Goal: Task Accomplishment & Management: Manage account settings

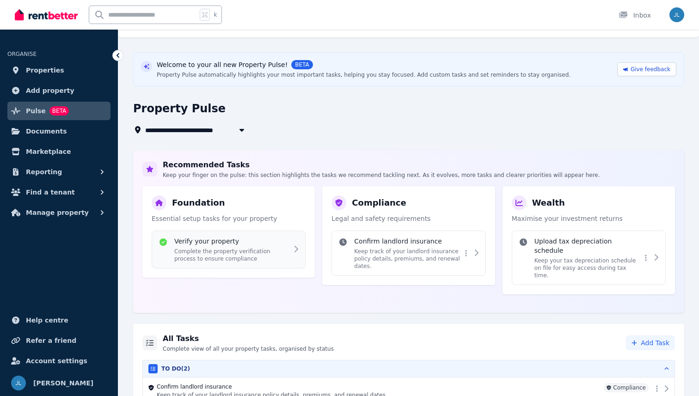
scroll to position [16, 0]
click at [51, 130] on span "Documents" at bounding box center [46, 131] width 41 height 11
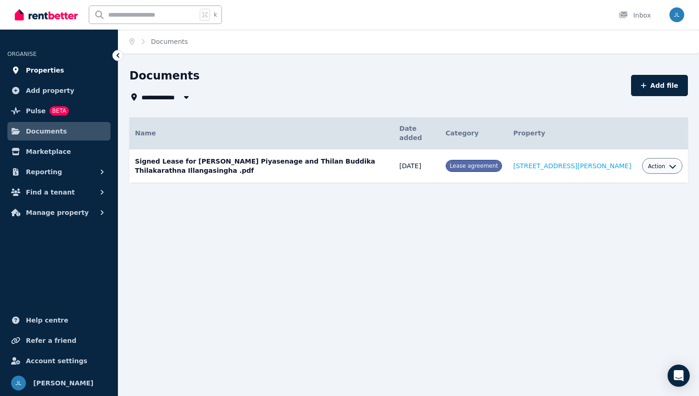
click at [54, 78] on link "Properties" at bounding box center [58, 70] width 103 height 19
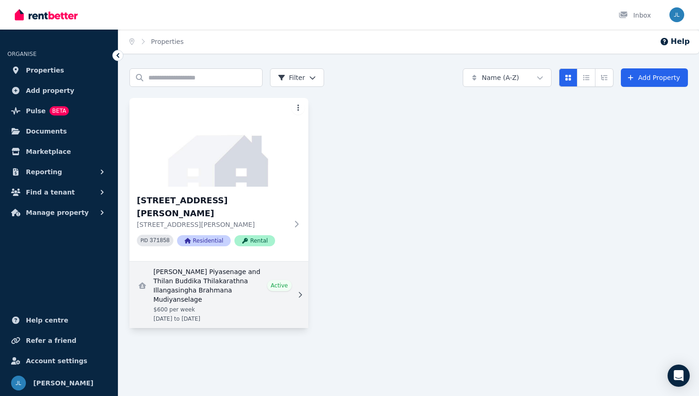
click at [184, 271] on link "View details for Chandima Dissanayaka Piyasenage and Thilan Buddika Thilakarath…" at bounding box center [219, 295] width 179 height 67
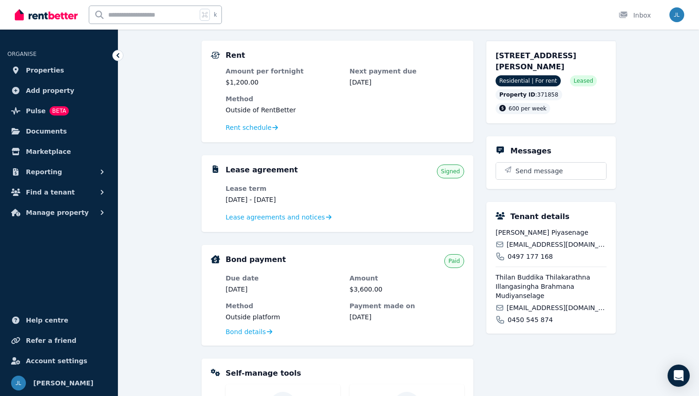
scroll to position [34, 0]
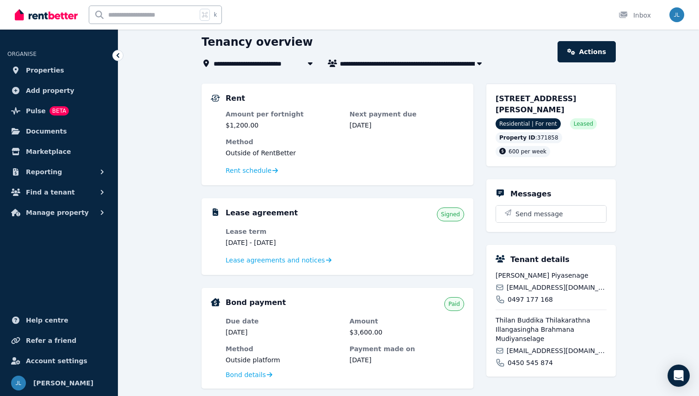
click at [249, 176] on div "Rent schedule" at bounding box center [345, 170] width 239 height 11
click at [251, 172] on span "Rent schedule" at bounding box center [249, 170] width 46 height 9
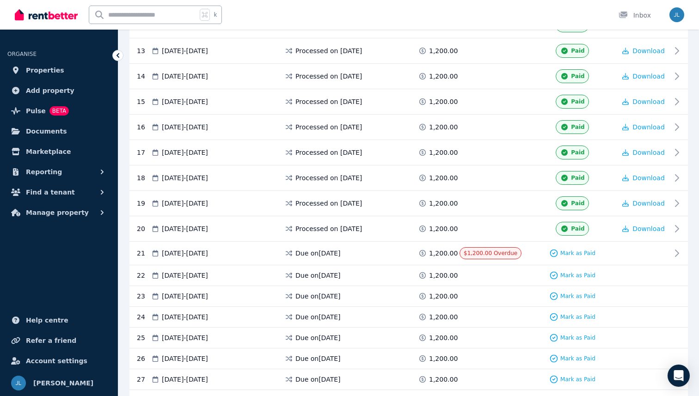
scroll to position [484, 0]
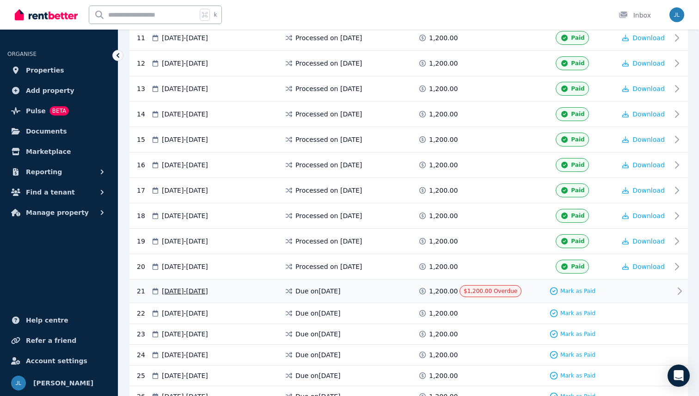
click at [650, 288] on div at bounding box center [644, 291] width 56 height 12
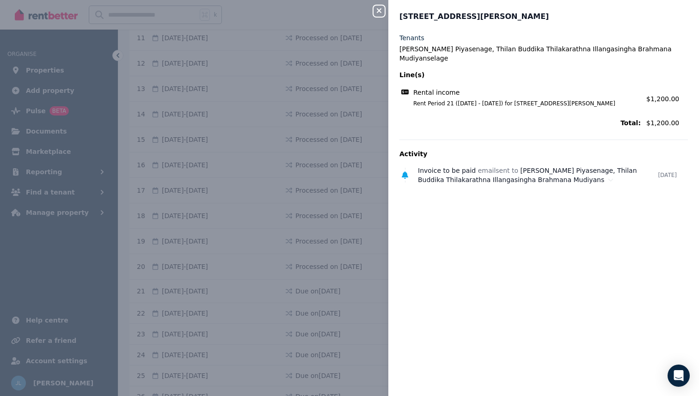
click at [381, 19] on div "Close panel [STREET_ADDRESS][GEOGRAPHIC_DATA][PERSON_NAME] [GEOGRAPHIC_DATA][PE…" at bounding box center [349, 198] width 699 height 396
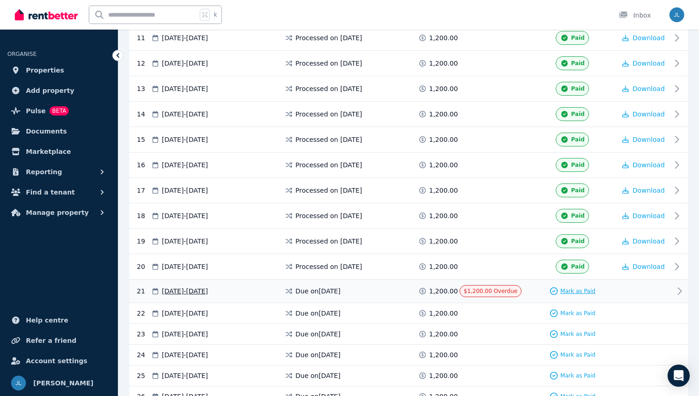
click at [580, 292] on span "Mark as Paid" at bounding box center [578, 291] width 35 height 7
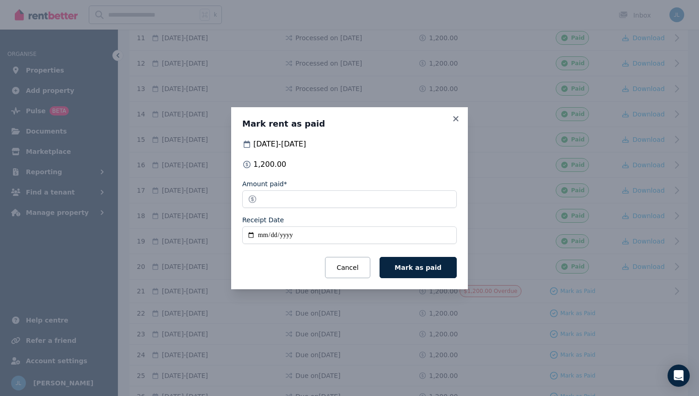
click at [295, 235] on input "Receipt Date" at bounding box center [349, 236] width 215 height 18
click at [247, 232] on input "Receipt Date" at bounding box center [349, 236] width 215 height 18
type input "**********"
click at [424, 264] on span "Mark as paid" at bounding box center [418, 267] width 47 height 7
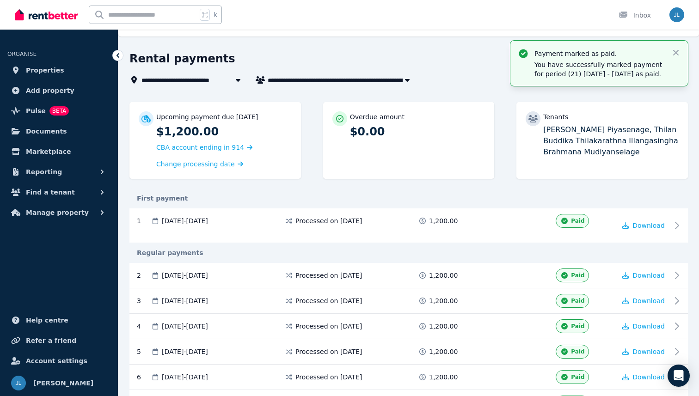
scroll to position [0, 0]
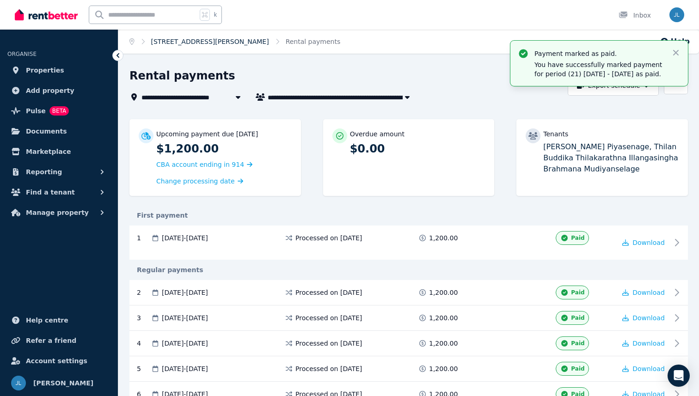
click at [232, 39] on link "[STREET_ADDRESS][PERSON_NAME]" at bounding box center [210, 41] width 118 height 7
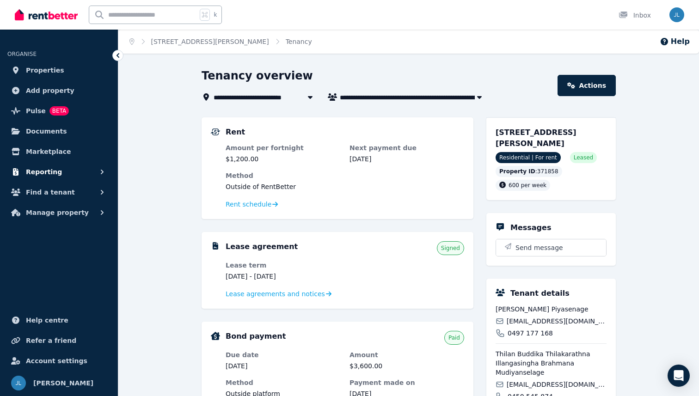
click at [73, 176] on button "Reporting" at bounding box center [58, 172] width 103 height 19
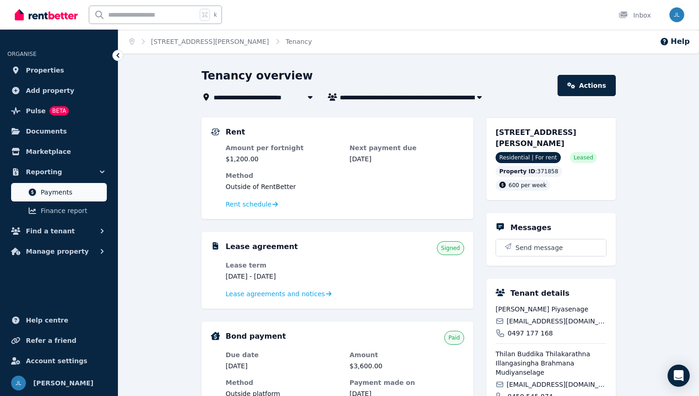
click at [68, 187] on span "Payments" at bounding box center [72, 192] width 62 height 11
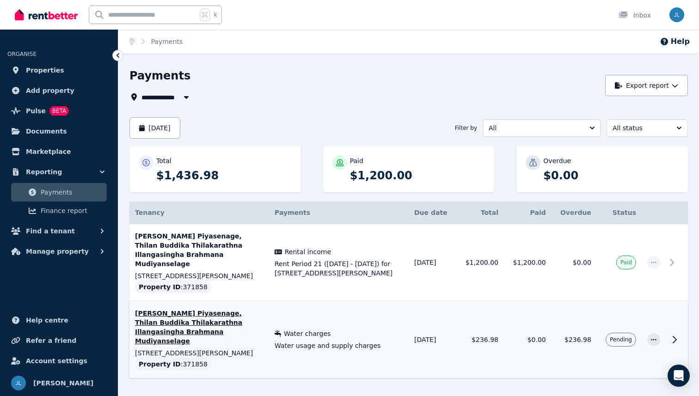
scroll to position [13, 0]
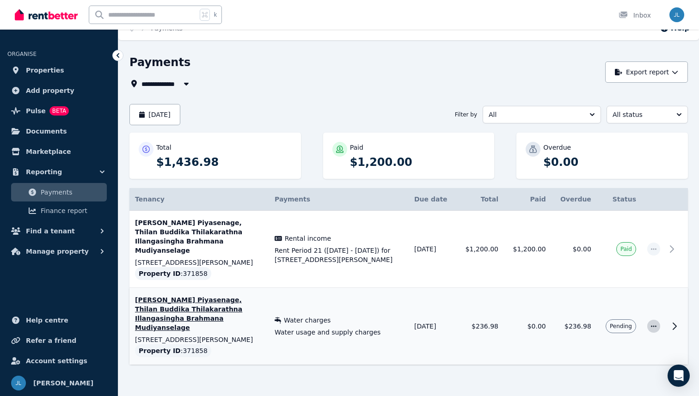
click at [658, 320] on span "button" at bounding box center [654, 326] width 13 height 13
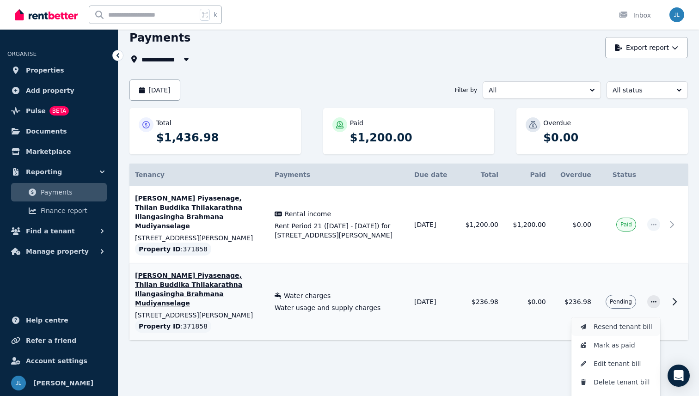
click at [598, 319] on button "Resend tenant bill" at bounding box center [616, 327] width 89 height 19
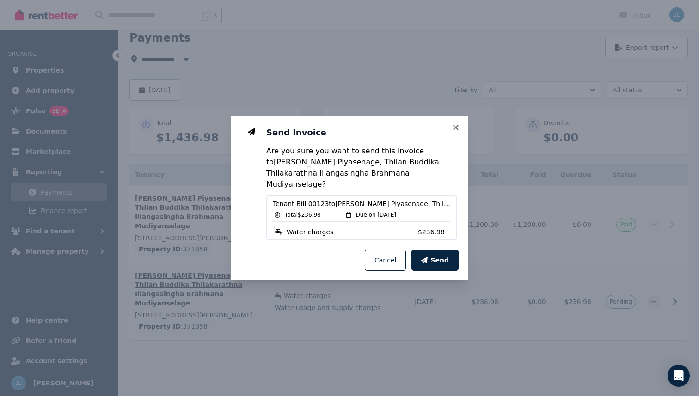
scroll to position [13, 0]
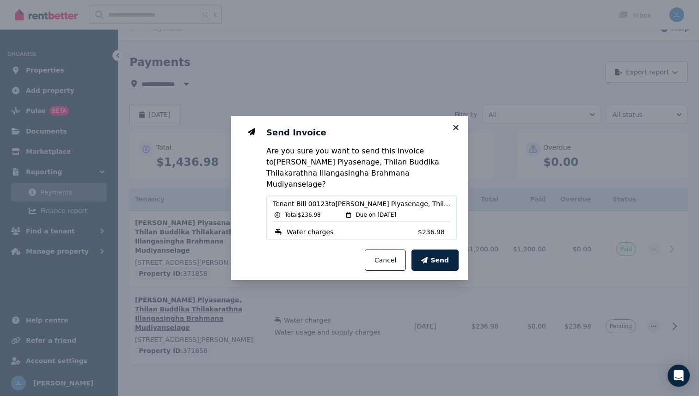
click at [457, 132] on icon at bounding box center [455, 127] width 9 height 8
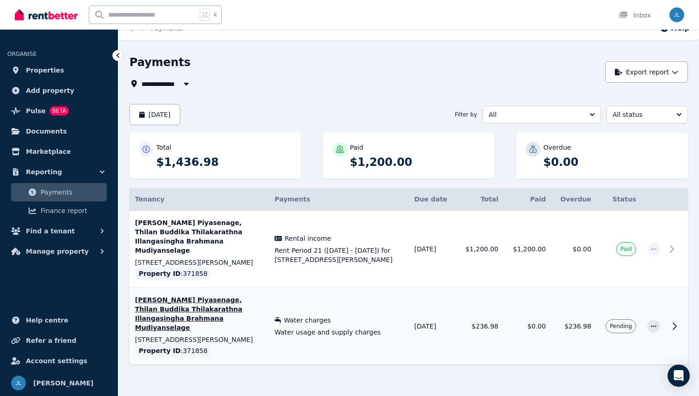
click at [678, 321] on icon at bounding box center [674, 326] width 11 height 11
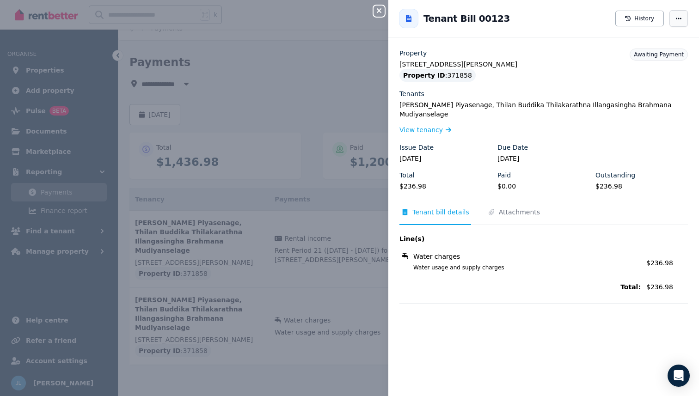
click at [677, 22] on span "button" at bounding box center [679, 18] width 19 height 17
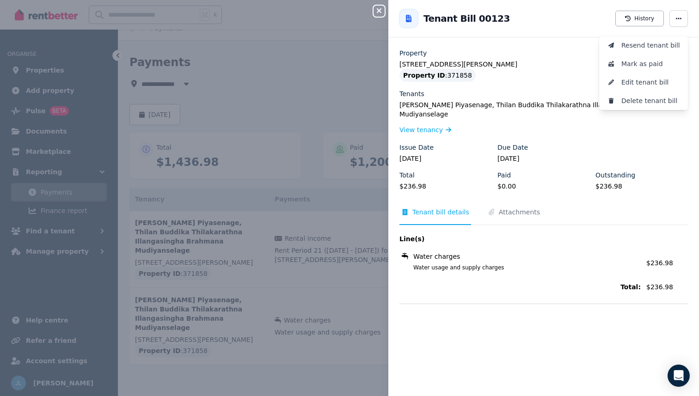
click at [573, 60] on legend "[STREET_ADDRESS][PERSON_NAME]" at bounding box center [544, 64] width 289 height 9
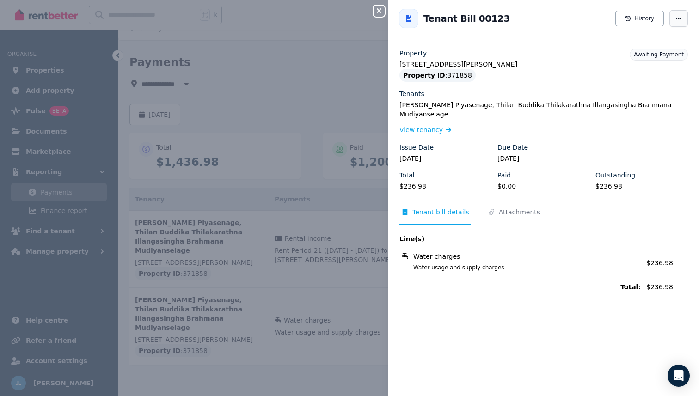
click at [685, 20] on span "button" at bounding box center [679, 18] width 19 height 17
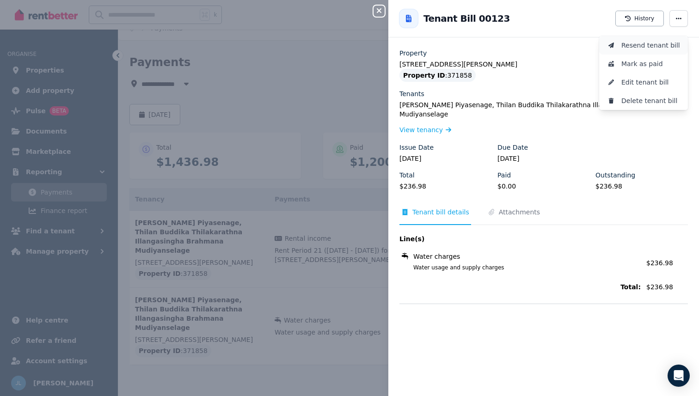
click at [640, 47] on span "Resend tenant bill" at bounding box center [651, 45] width 59 height 11
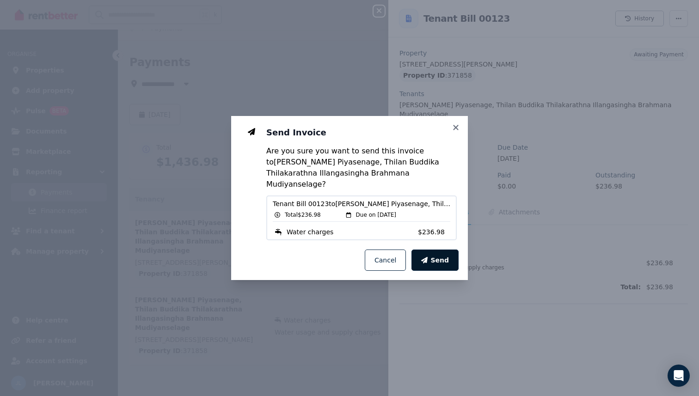
click at [434, 256] on span "Send" at bounding box center [440, 260] width 19 height 9
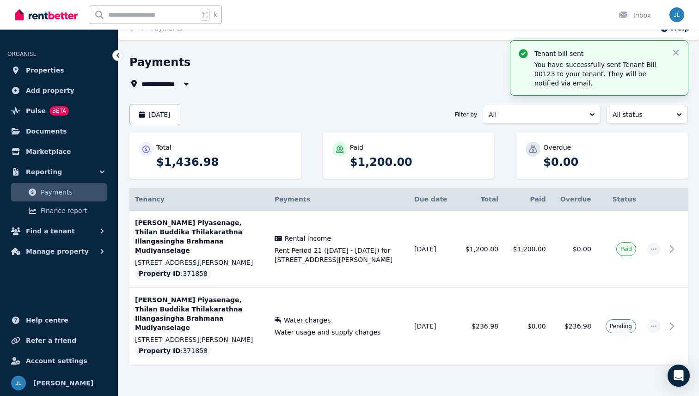
click at [388, 133] on div "Paid $1,200.00" at bounding box center [409, 156] width 172 height 46
